Goal: Find specific page/section: Find specific page/section

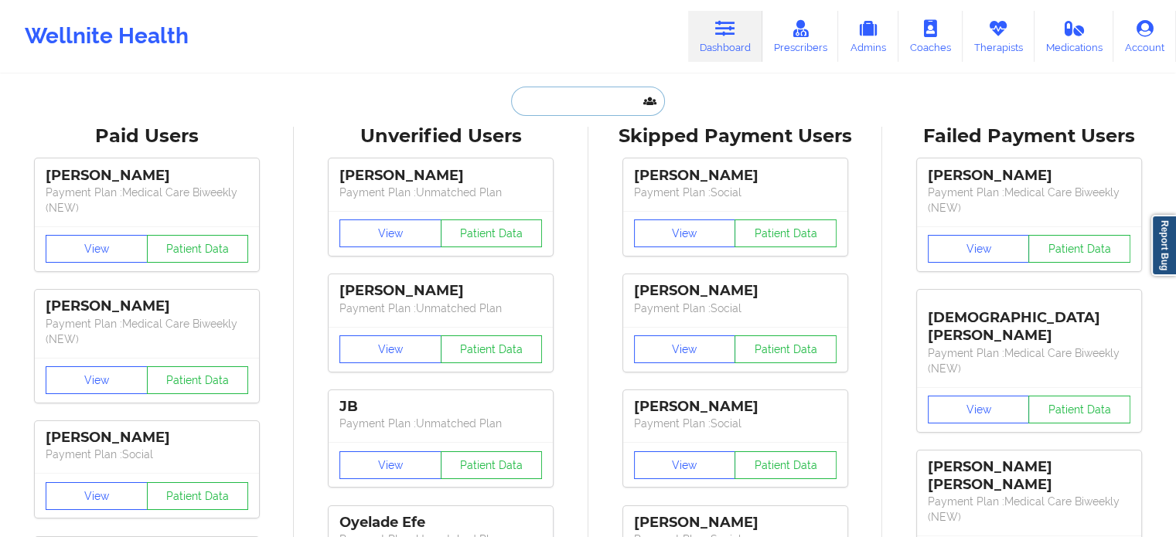
click at [561, 93] on input "text" at bounding box center [587, 101] width 153 height 29
paste input "Let patient IN?— yes Coverage plan:PPO Effective date;[DATE]- no termed date Is…"
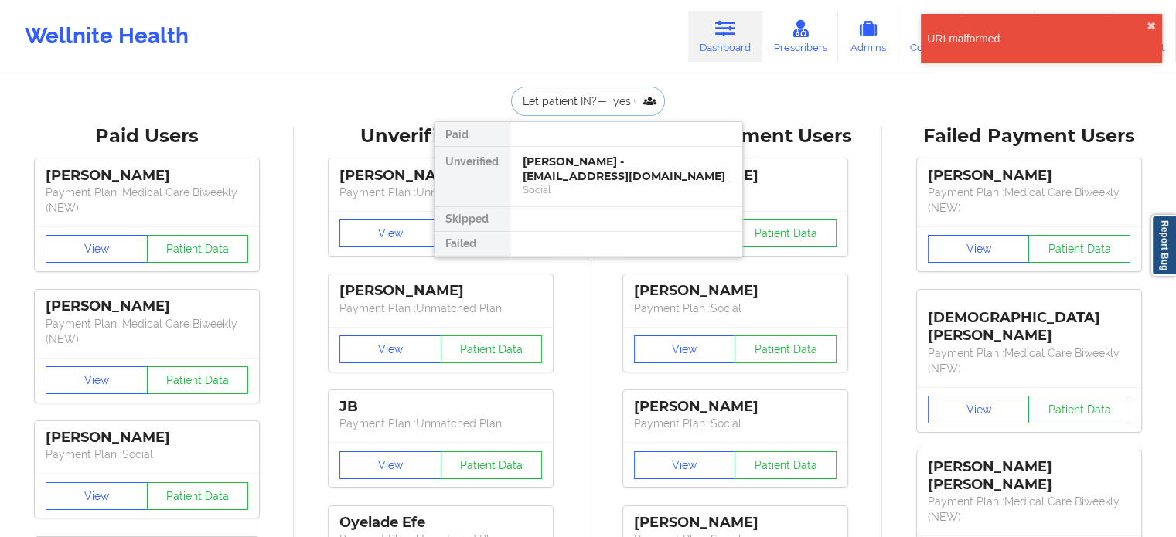
drag, startPoint x: 637, startPoint y: 99, endPoint x: 0, endPoint y: 9, distance: 643.4
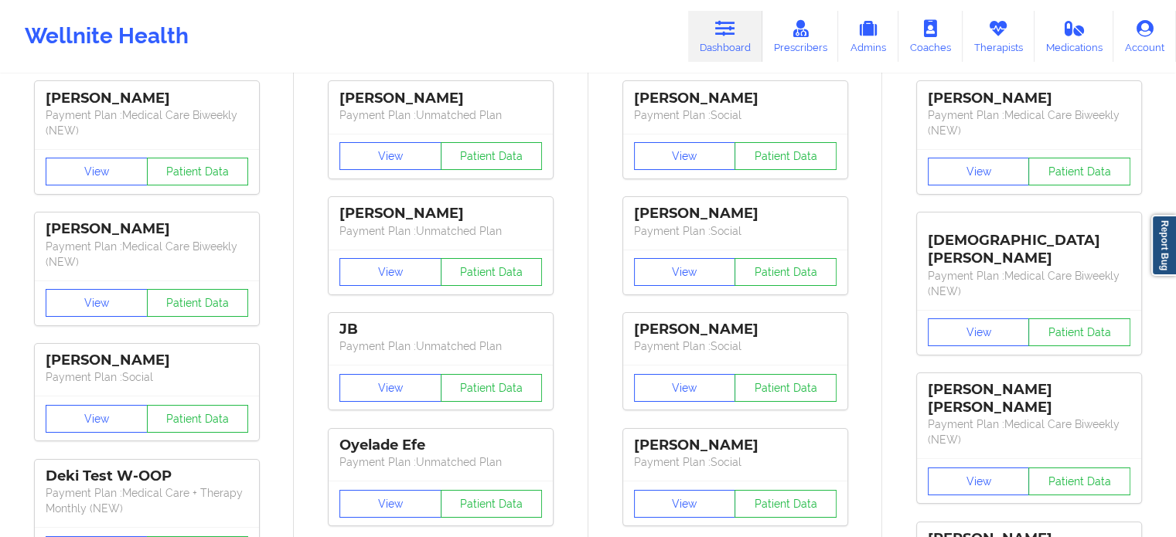
click at [433, 19] on div "Wellnite Health Dashboard Prescribers Admins Coaches Therapists Medications Acc…" at bounding box center [588, 36] width 1176 height 62
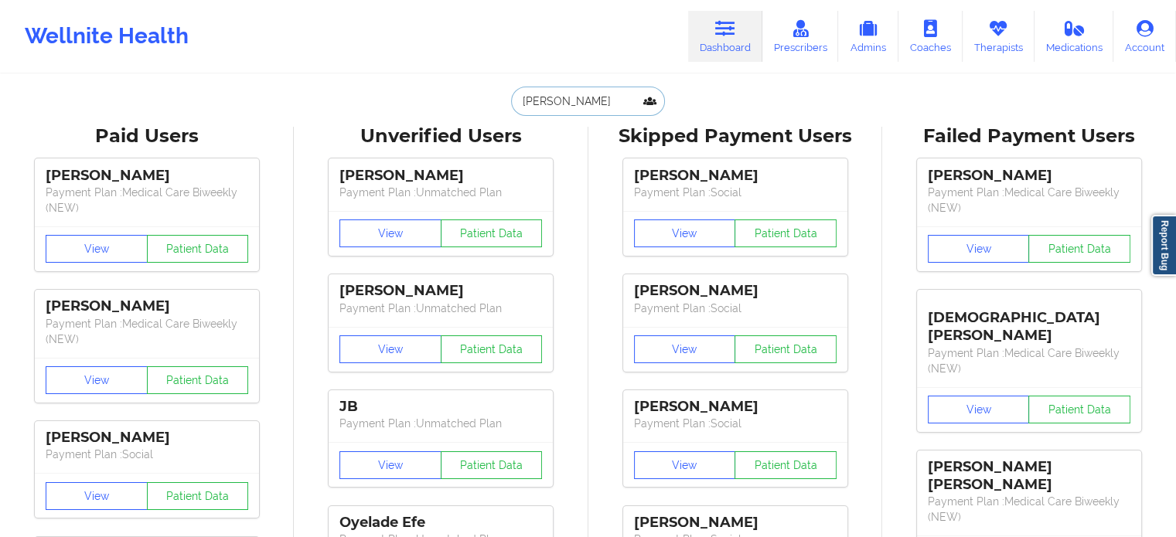
click at [595, 101] on input "[PERSON_NAME]" at bounding box center [587, 101] width 153 height 29
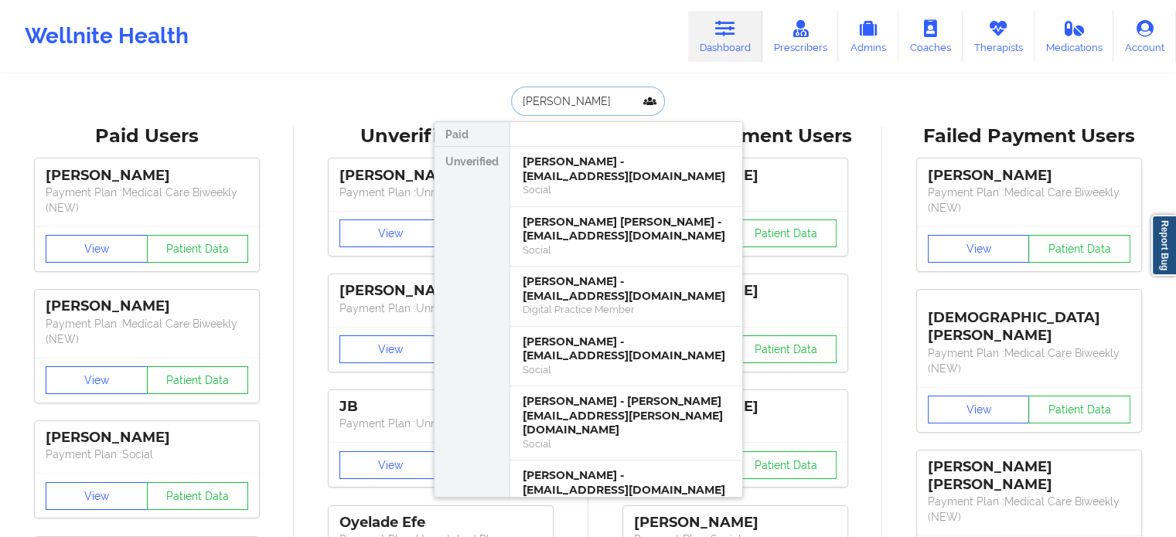
click at [591, 101] on input "[PERSON_NAME]" at bounding box center [587, 101] width 153 height 29
paste input "[EMAIL_ADDRESS][DOMAIN_NAME]"
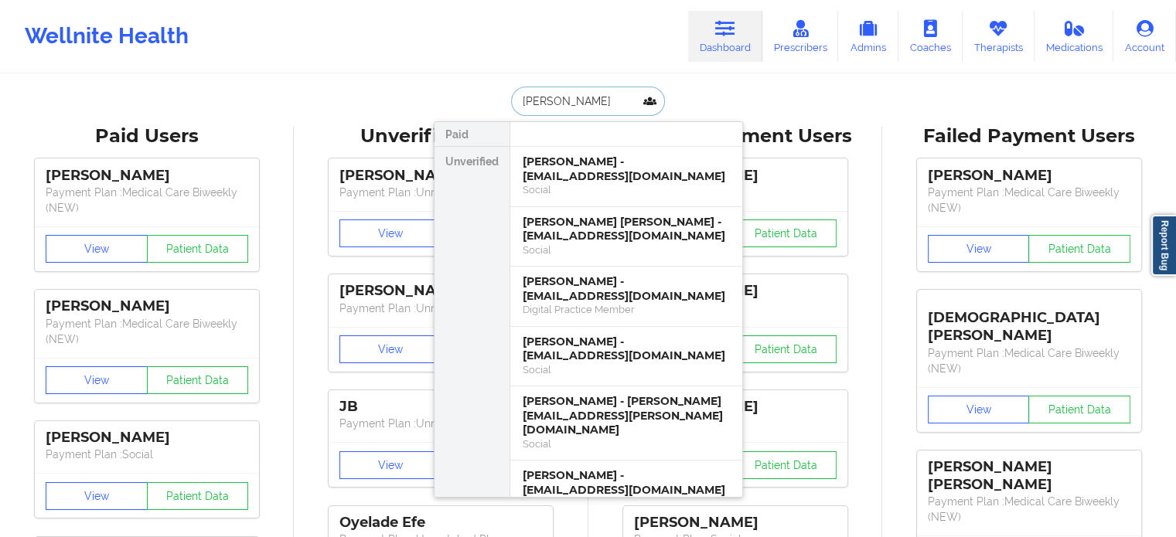
type input "[PERSON_NAME][EMAIL_ADDRESS][DOMAIN_NAME]"
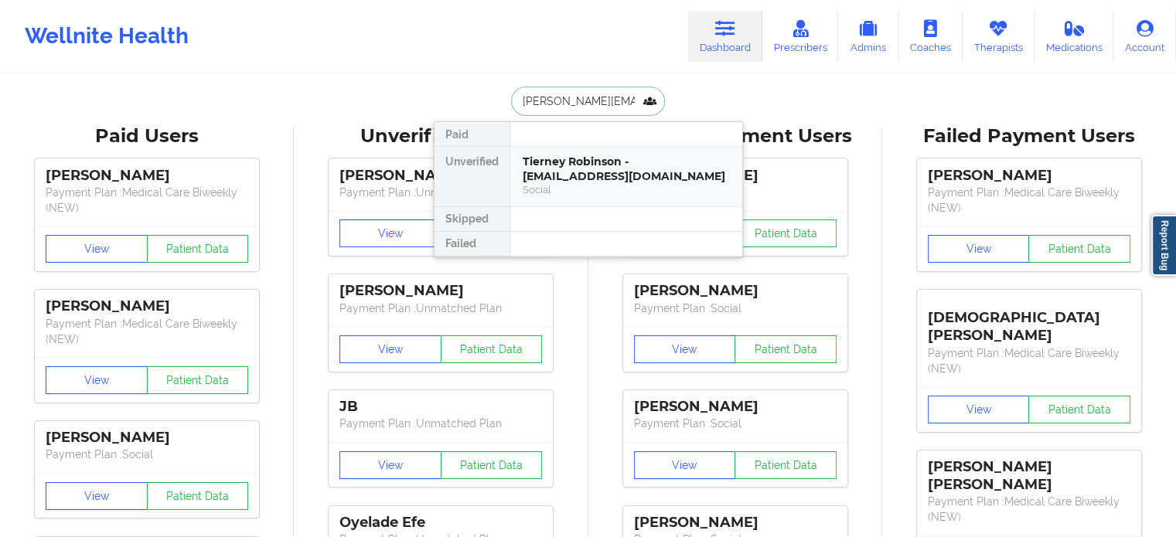
click at [553, 152] on div "Tierney Robinson - [EMAIL_ADDRESS][DOMAIN_NAME] Social" at bounding box center [626, 177] width 232 height 60
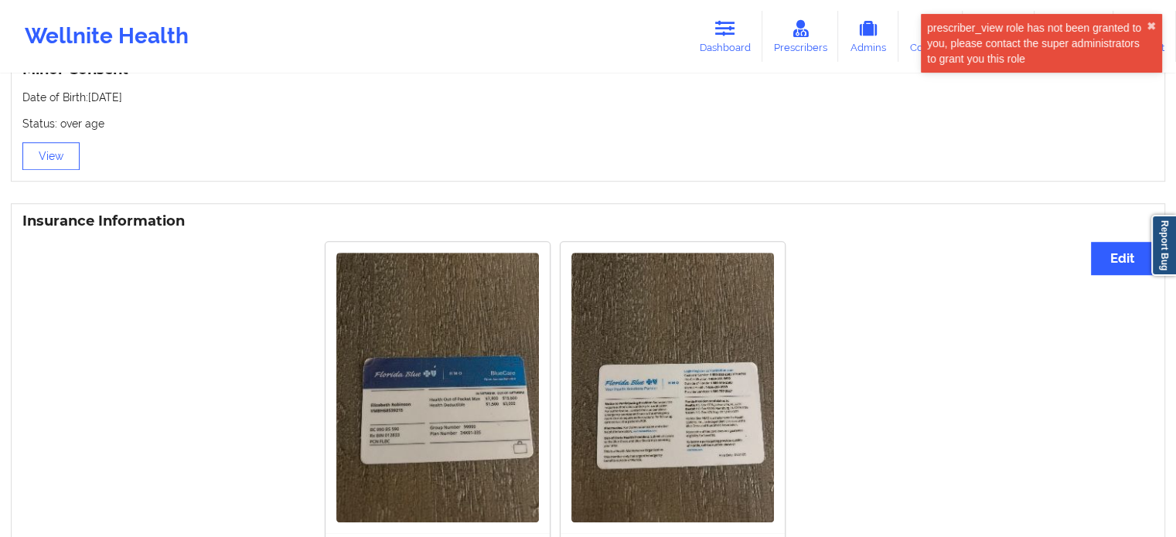
scroll to position [1032, 0]
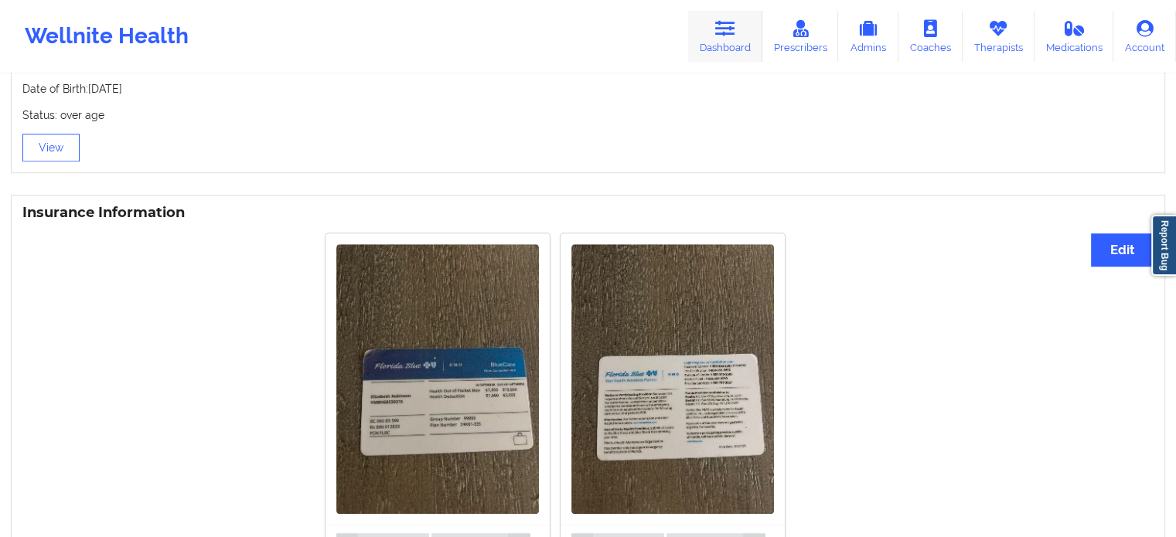
click at [727, 39] on link "Dashboard" at bounding box center [725, 36] width 74 height 51
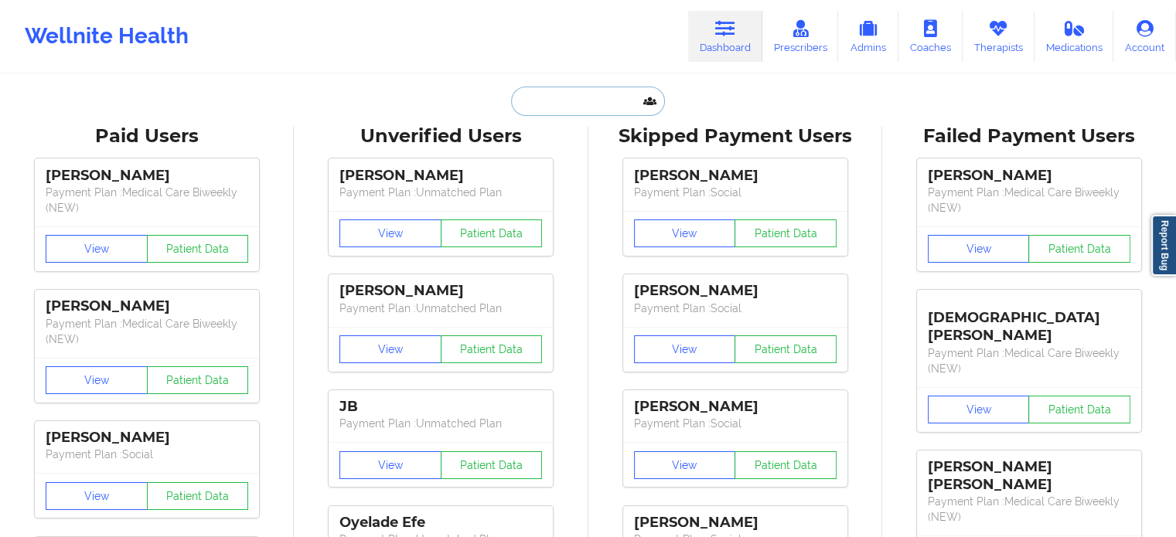
click at [584, 111] on input "text" at bounding box center [587, 101] width 153 height 29
paste input "[EMAIL_ADDRESS][DOMAIN_NAME]"
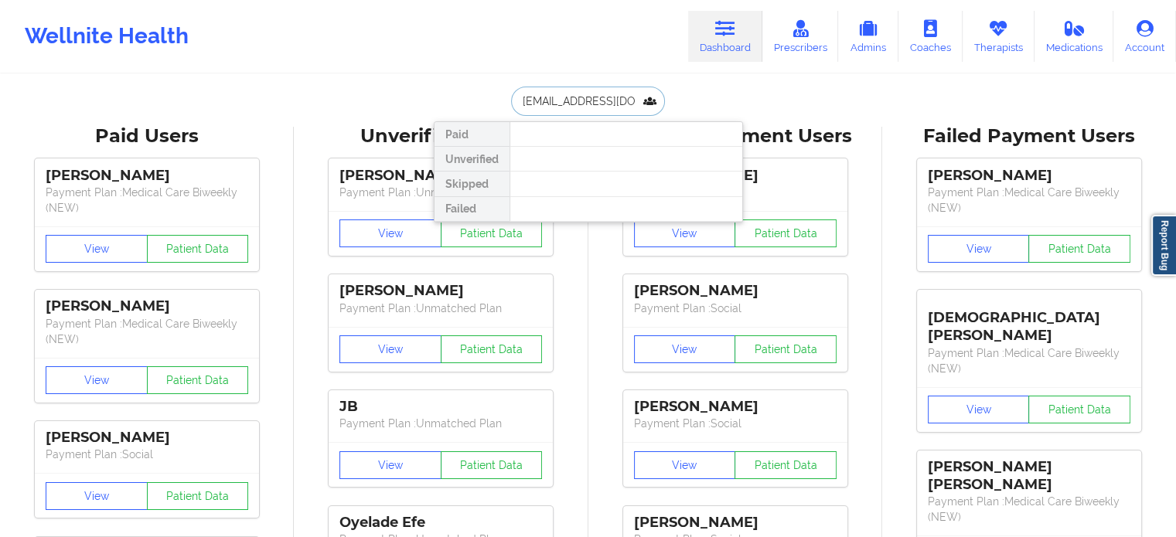
click at [624, 99] on input "[EMAIL_ADDRESS][DOMAIN_NAME]" at bounding box center [587, 101] width 153 height 29
click at [623, 99] on input "[EMAIL_ADDRESS][DOMAIN_NAME]" at bounding box center [587, 101] width 153 height 29
drag, startPoint x: 476, startPoint y: 91, endPoint x: 389, endPoint y: 86, distance: 87.5
click at [434, 89] on div "[PERSON_NAME] Unverified Skipped Failed" at bounding box center [588, 101] width 309 height 29
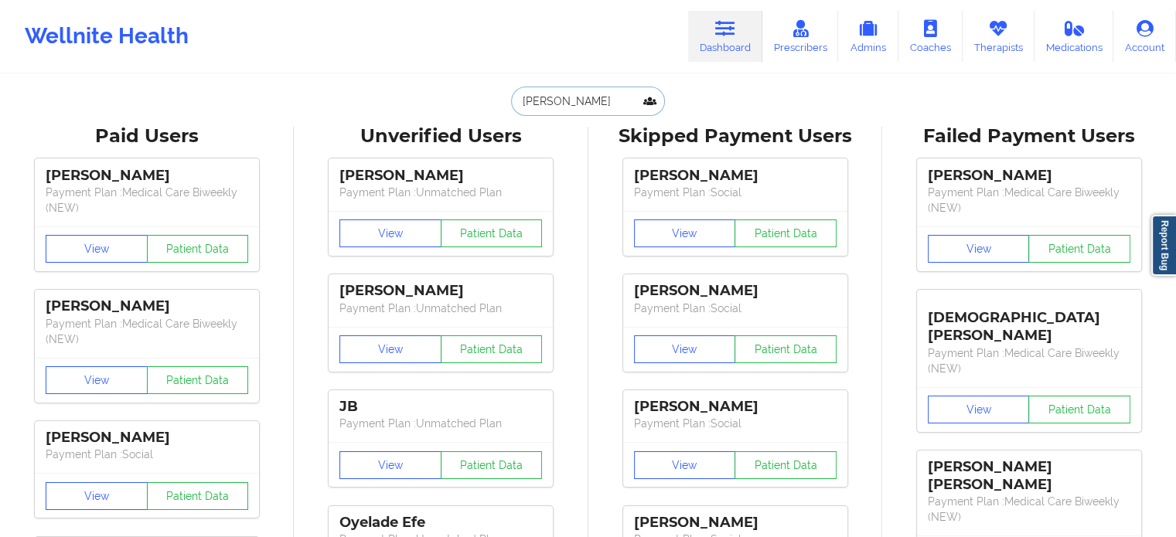
paste input "[PERSON_NAME]"
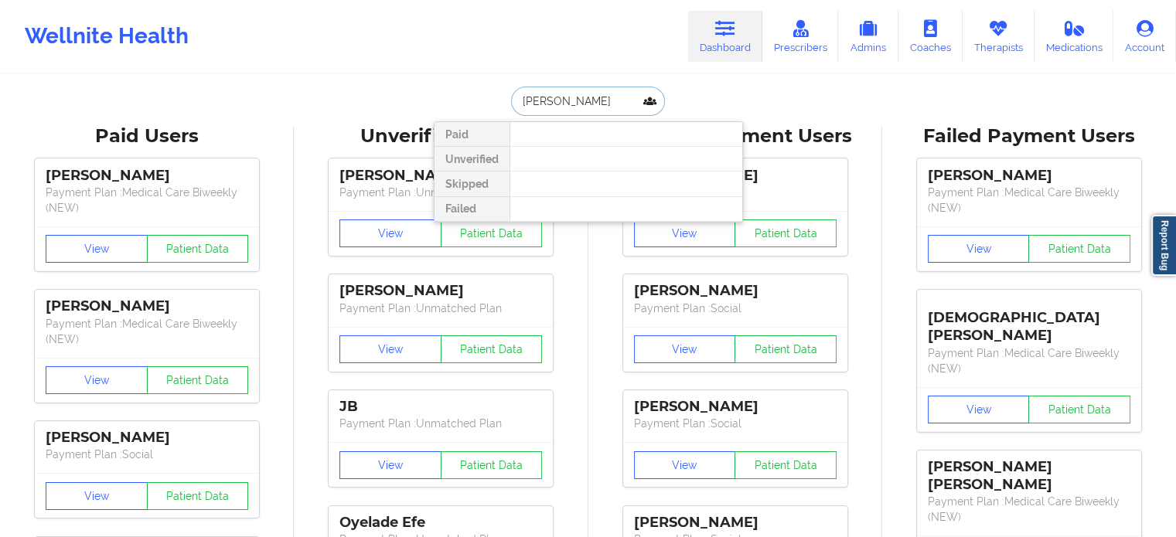
drag, startPoint x: 625, startPoint y: 101, endPoint x: 569, endPoint y: 102, distance: 55.7
click at [569, 102] on input "[PERSON_NAME]" at bounding box center [587, 101] width 153 height 29
type input "[PERSON_NAME]"
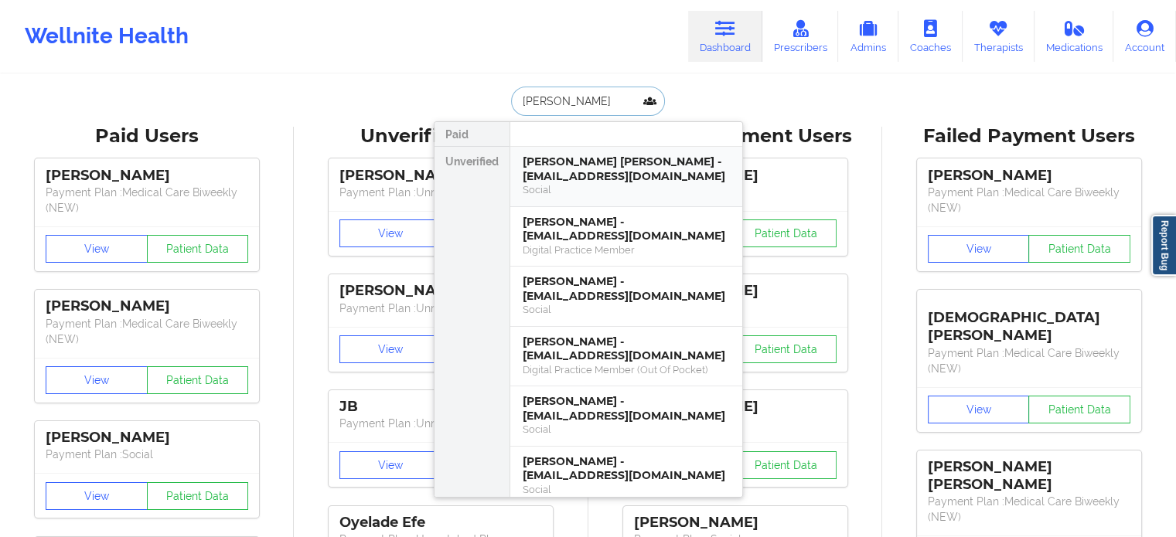
click at [636, 181] on div "[PERSON_NAME] [PERSON_NAME] - [EMAIL_ADDRESS][DOMAIN_NAME]" at bounding box center [626, 169] width 207 height 29
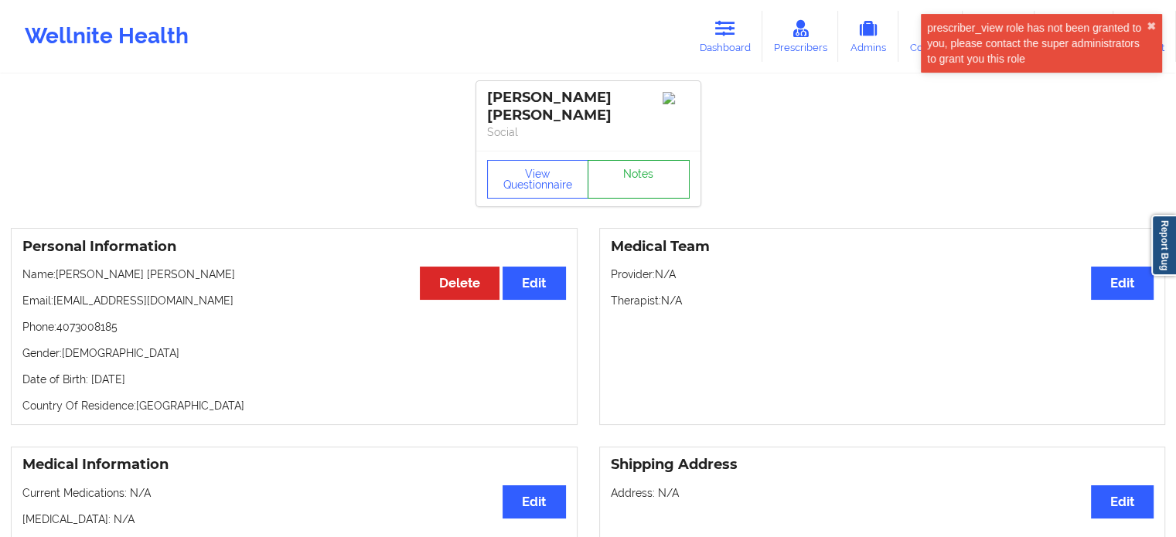
click at [636, 169] on link "Notes" at bounding box center [639, 179] width 102 height 39
drag, startPoint x: 124, startPoint y: 328, endPoint x: 60, endPoint y: 330, distance: 64.2
click at [60, 330] on p "Phone: [PHONE_NUMBER]" at bounding box center [293, 326] width 543 height 15
copy p "4073008185"
click at [714, 46] on link "Dashboard" at bounding box center [725, 36] width 74 height 51
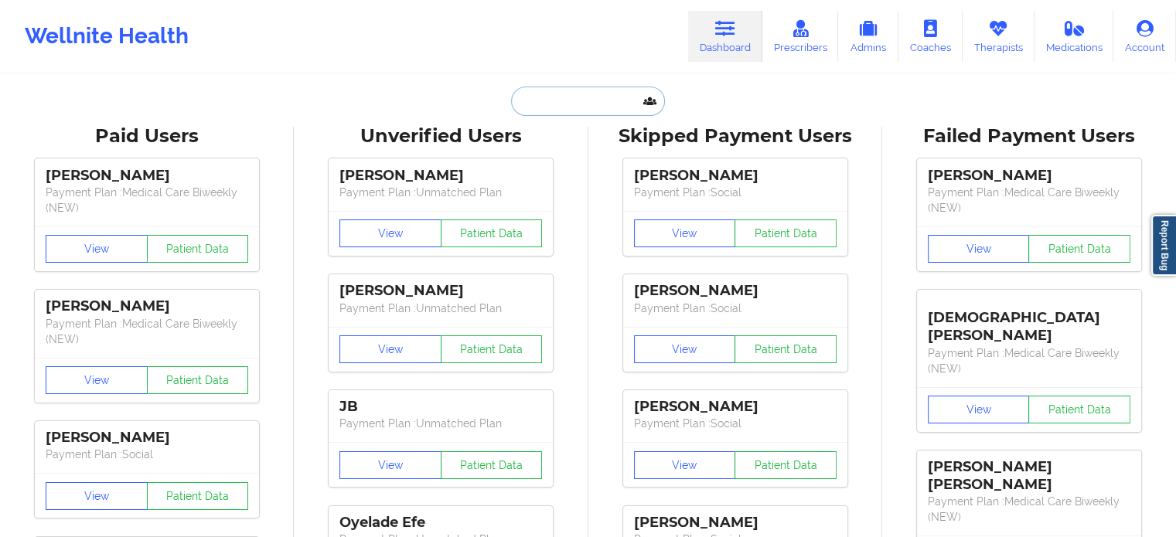
click at [606, 98] on input "text" at bounding box center [587, 101] width 153 height 29
paste input "[PERSON_NAME]"
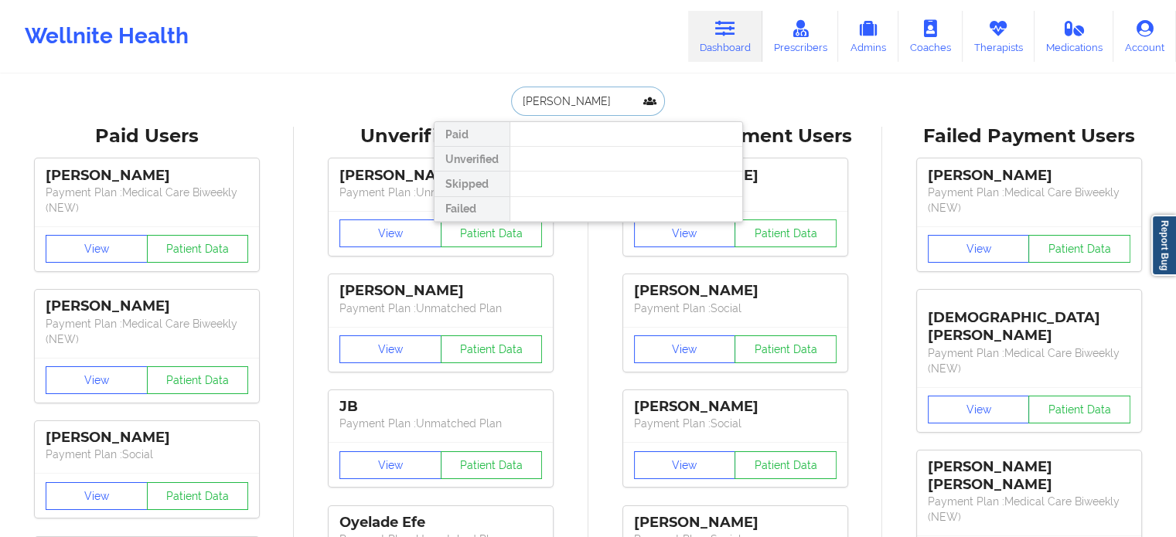
drag, startPoint x: 617, startPoint y: 97, endPoint x: 578, endPoint y: 98, distance: 38.7
click at [578, 97] on input "[PERSON_NAME]" at bounding box center [587, 101] width 153 height 29
type input "[PERSON_NAME]"
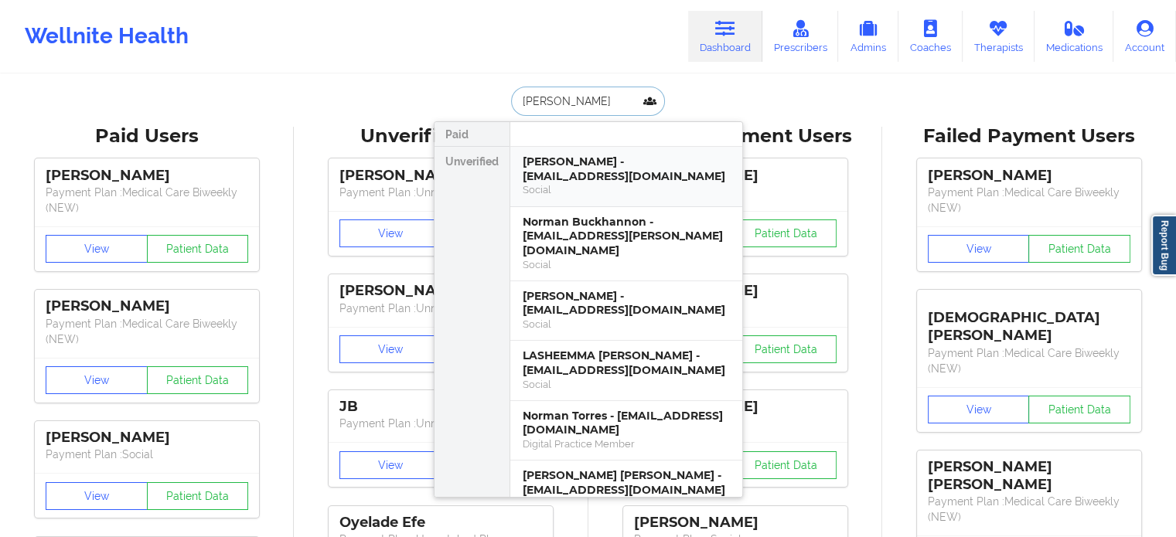
click at [630, 182] on div "[PERSON_NAME] - [EMAIL_ADDRESS][DOMAIN_NAME]" at bounding box center [626, 169] width 207 height 29
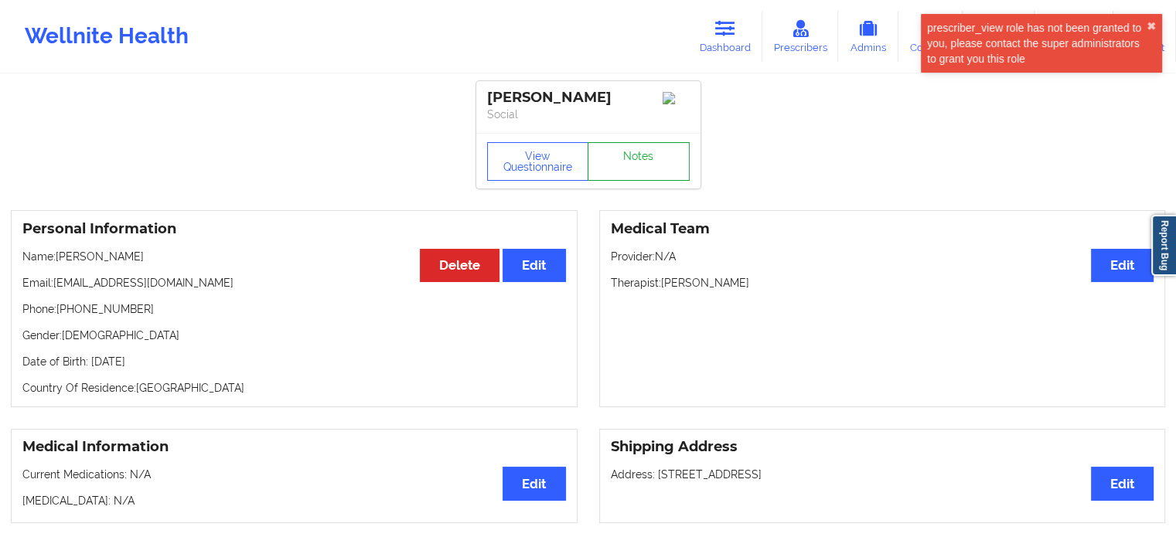
click at [632, 168] on link "Notes" at bounding box center [639, 161] width 102 height 39
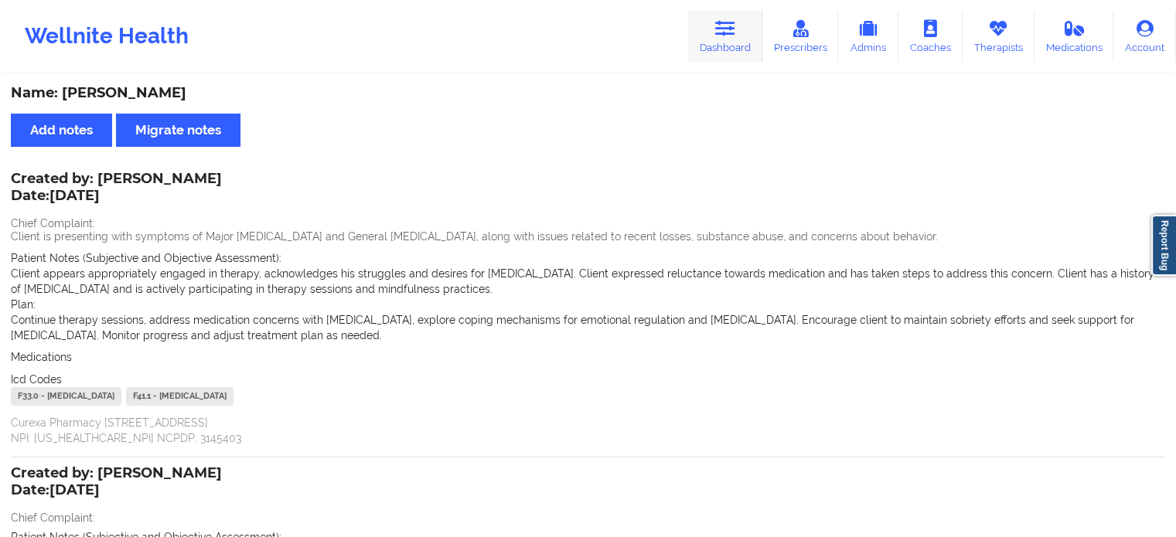
click at [727, 42] on link "Dashboard" at bounding box center [725, 36] width 74 height 51
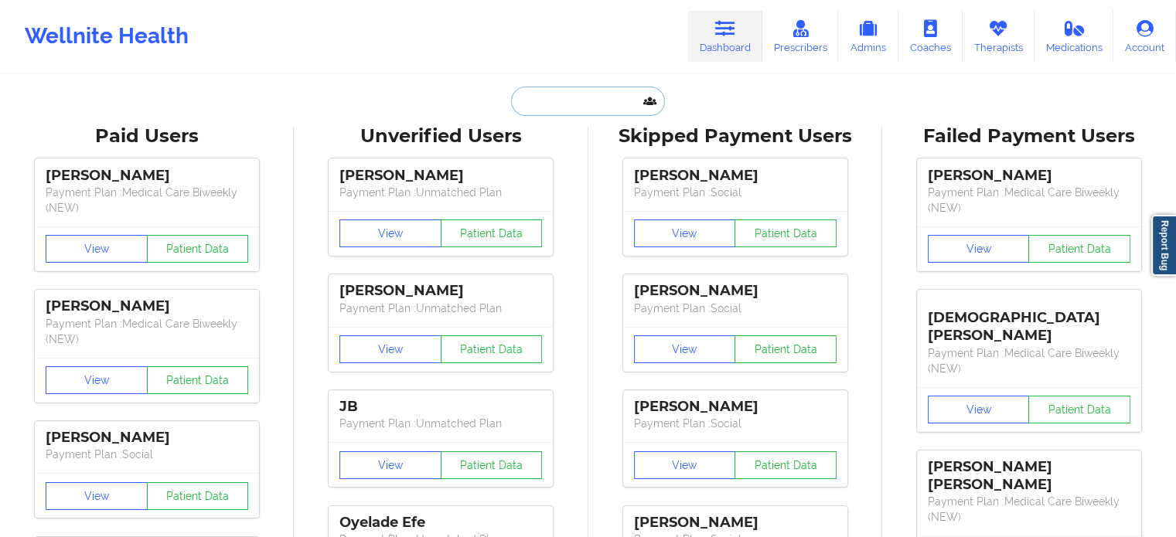
click at [617, 111] on input "text" at bounding box center [587, 101] width 153 height 29
paste input "[EMAIL_ADDRESS][DOMAIN_NAME]"
type input "[EMAIL_ADDRESS][DOMAIN_NAME]"
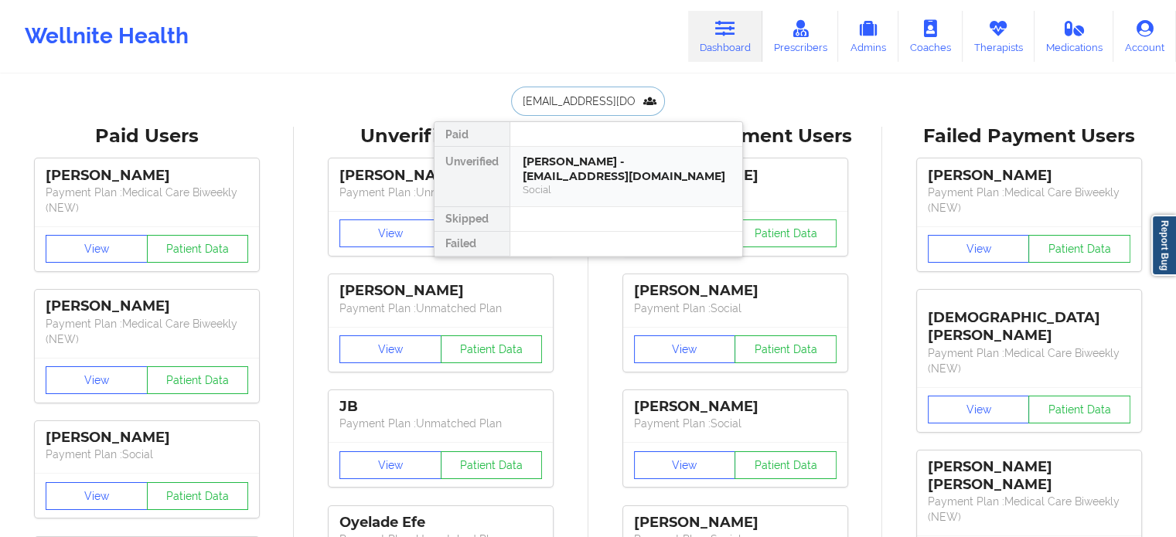
click at [592, 166] on div "[PERSON_NAME] - [EMAIL_ADDRESS][DOMAIN_NAME]" at bounding box center [626, 169] width 207 height 29
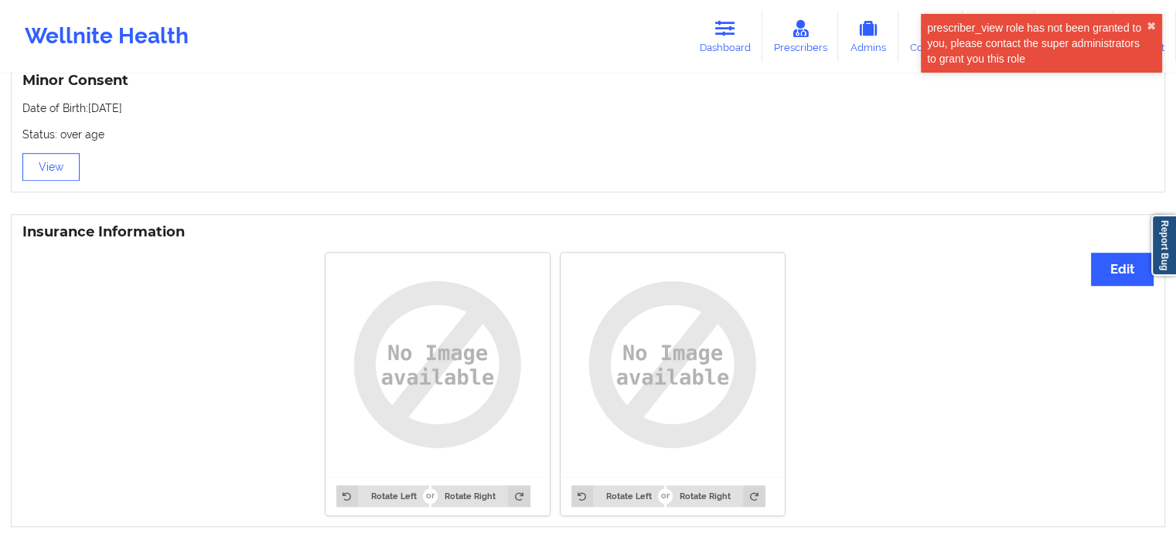
scroll to position [1079, 0]
